Goal: Navigation & Orientation: Understand site structure

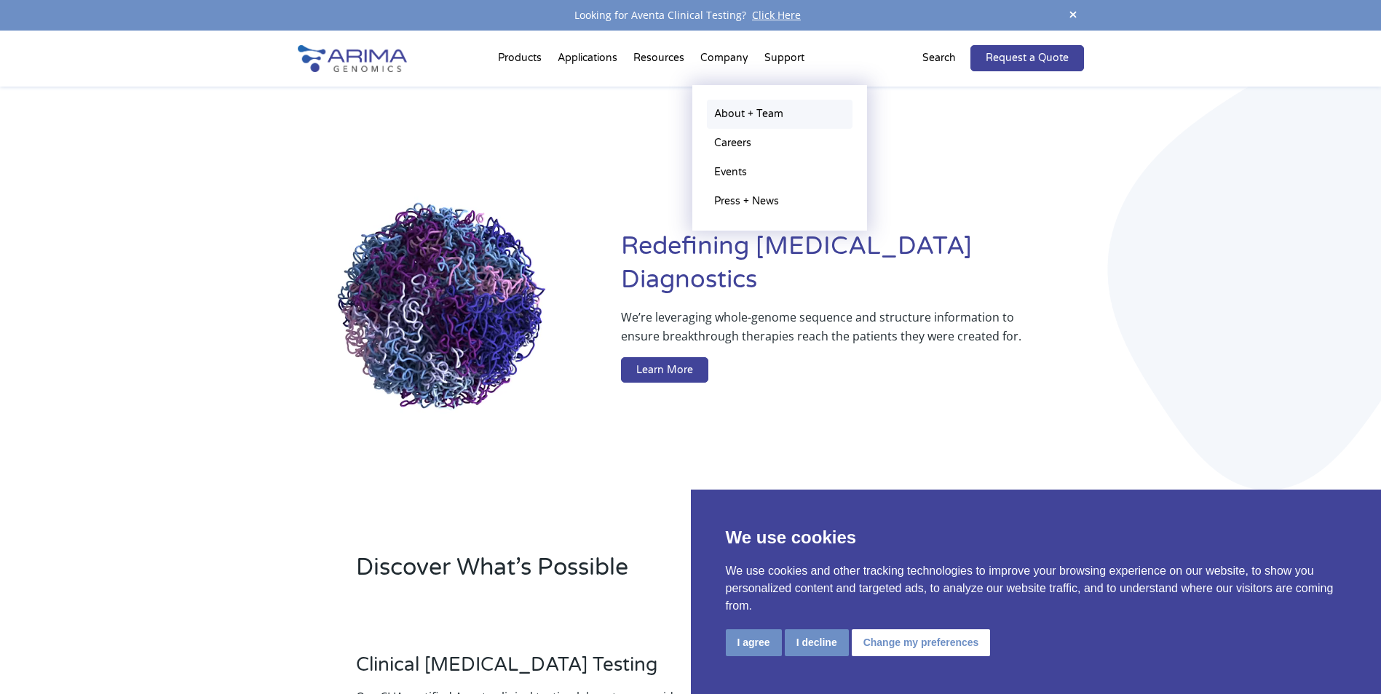
click at [735, 110] on link "About + Team" at bounding box center [780, 114] width 146 height 29
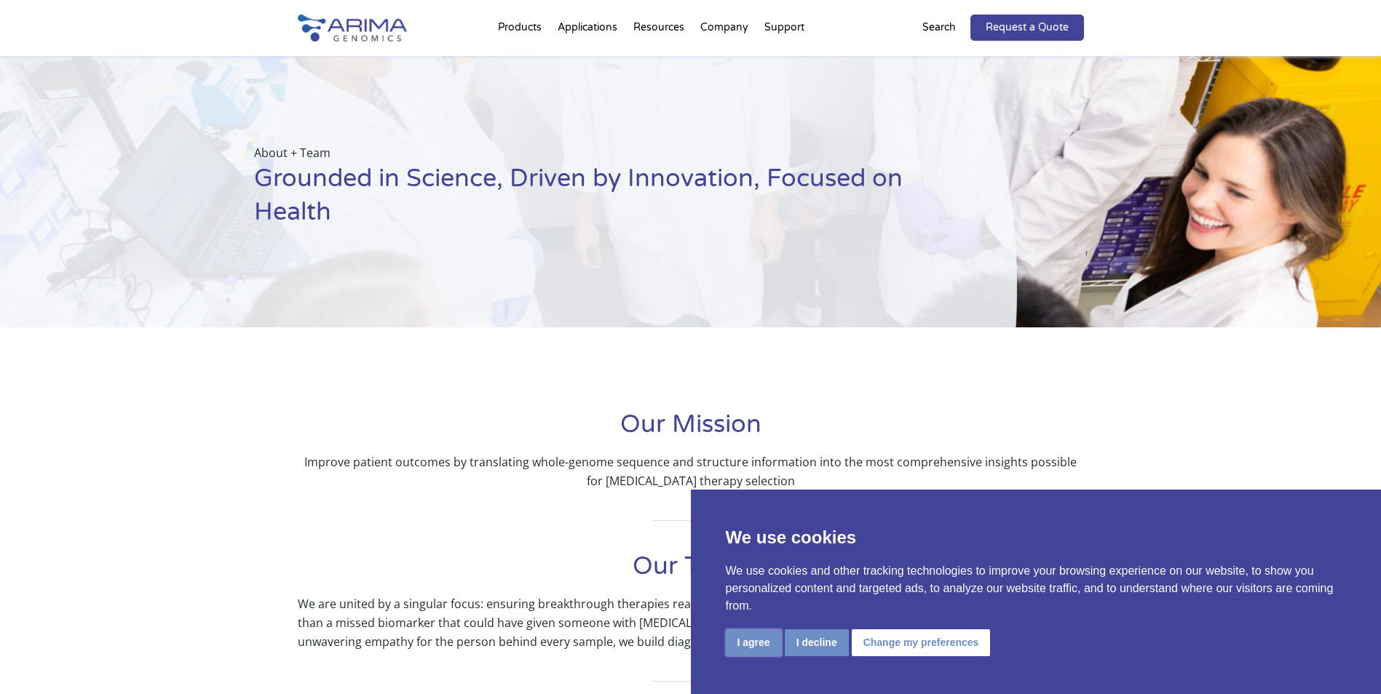
click at [750, 642] on button "I agree" at bounding box center [754, 643] width 56 height 27
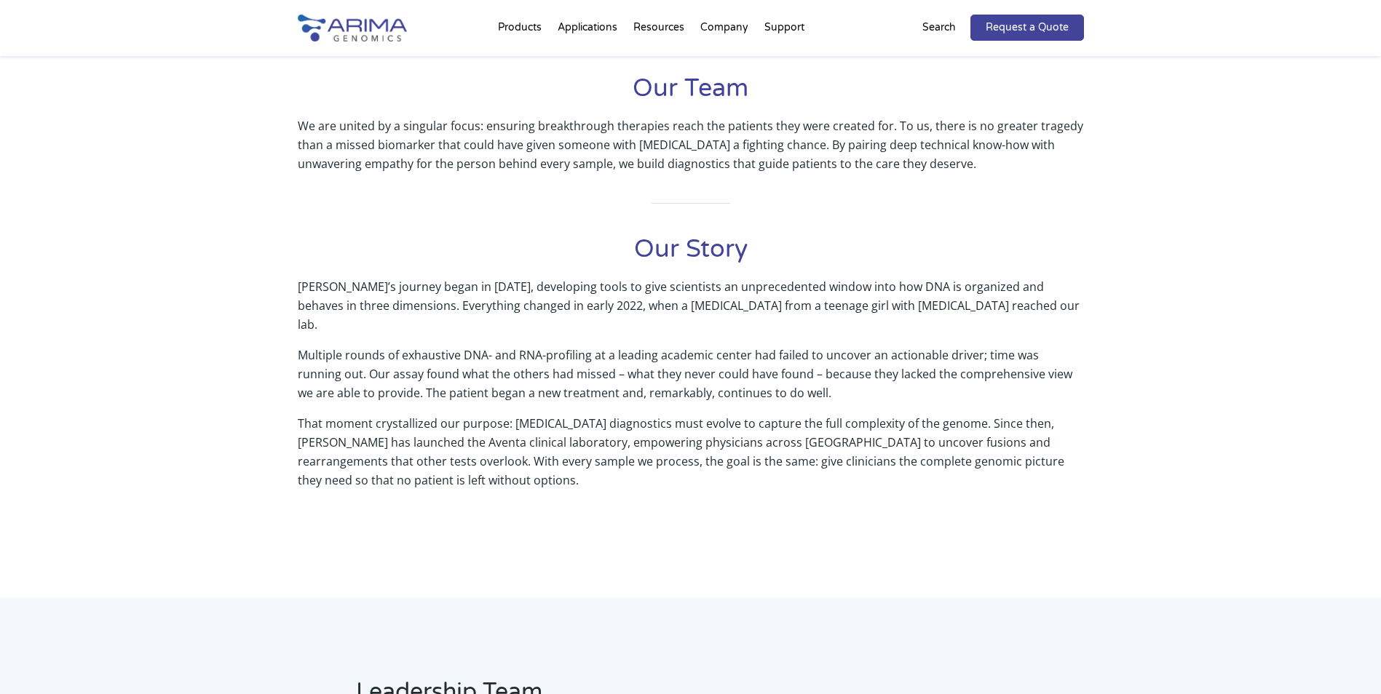
scroll to position [472, 0]
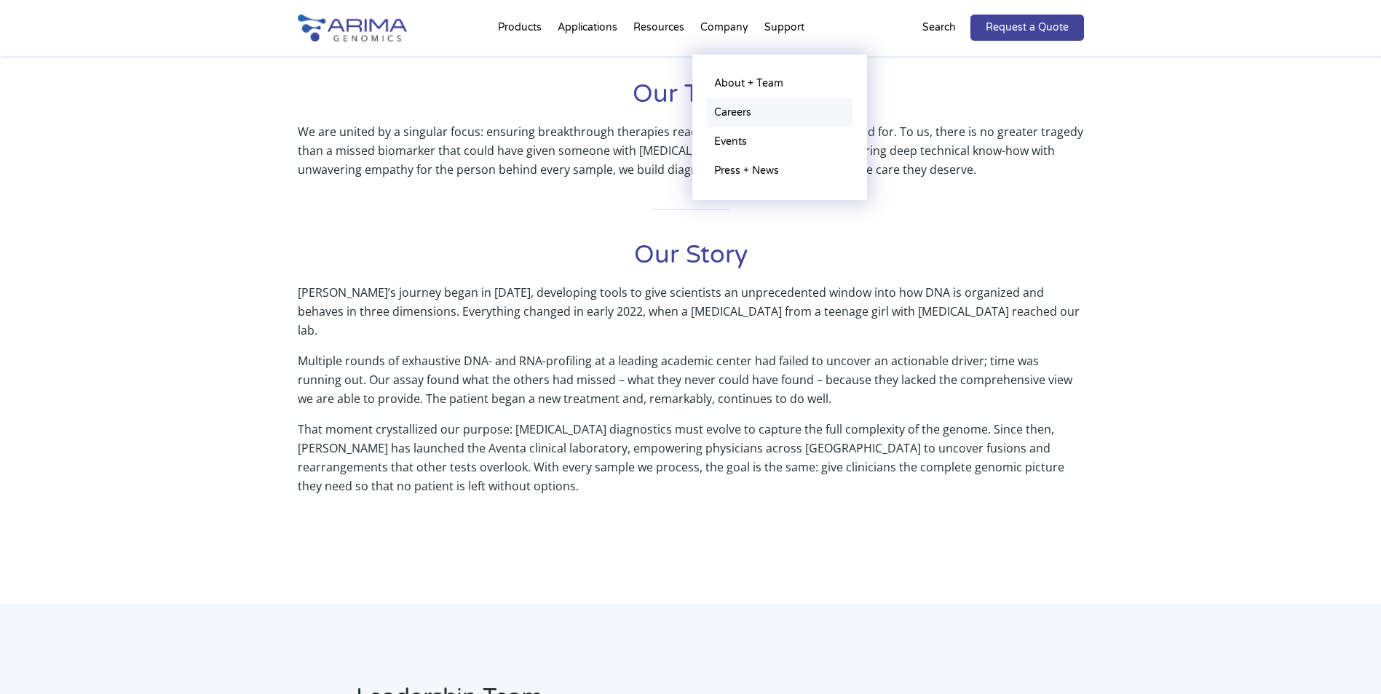
click at [729, 114] on link "Careers" at bounding box center [780, 112] width 146 height 29
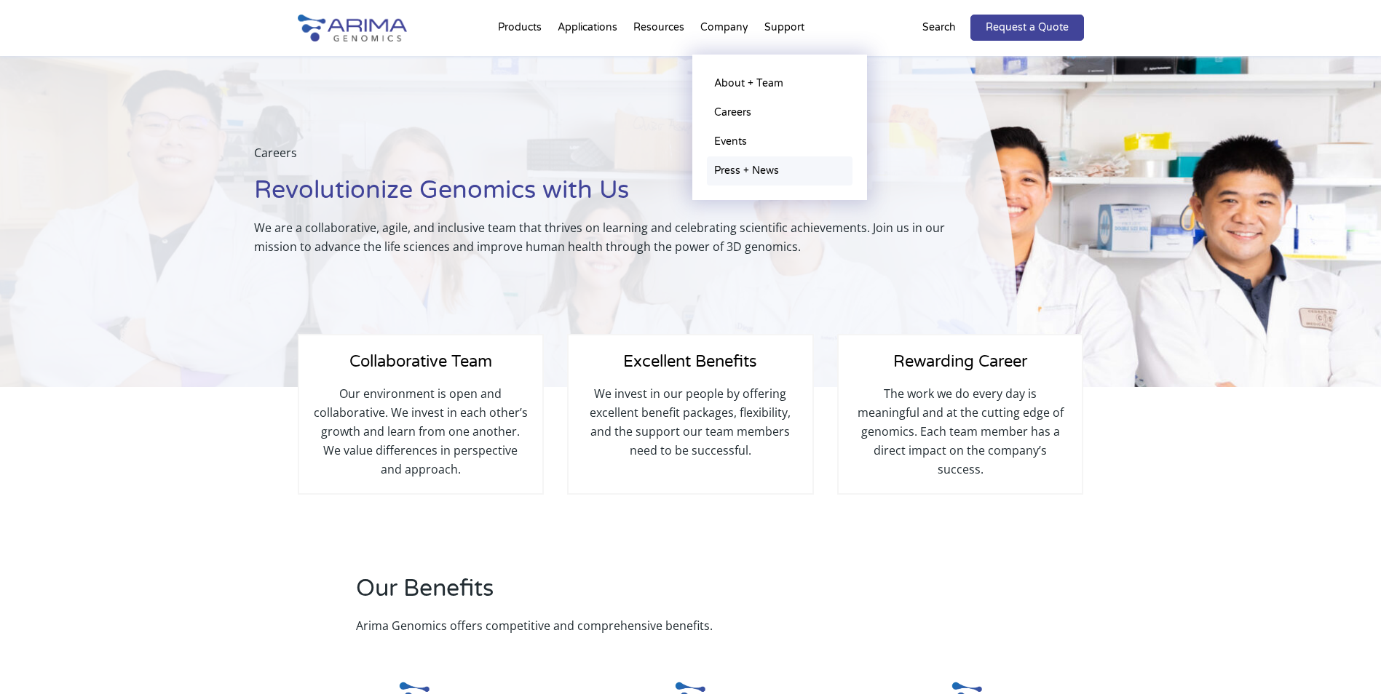
click at [729, 171] on link "Press + News" at bounding box center [780, 171] width 146 height 29
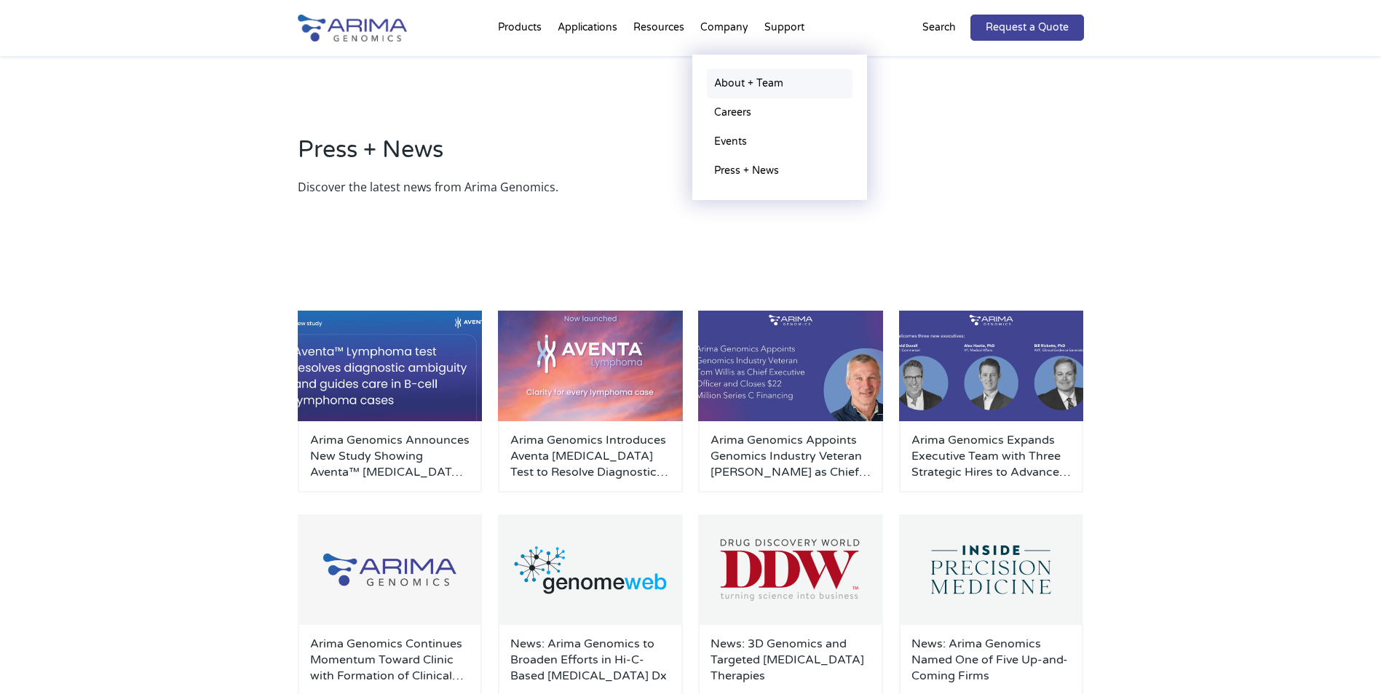
click at [739, 80] on link "About + Team" at bounding box center [780, 83] width 146 height 29
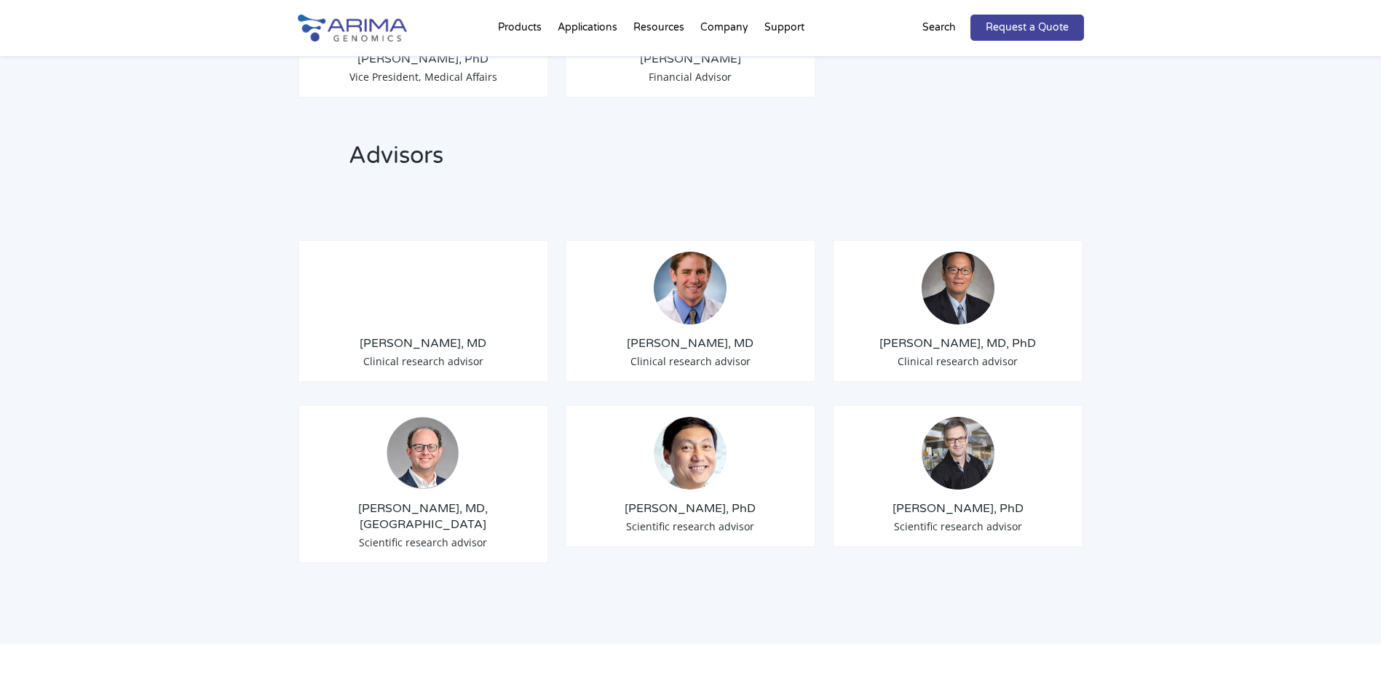
scroll to position [1631, 0]
